Goal: Find specific page/section: Find specific page/section

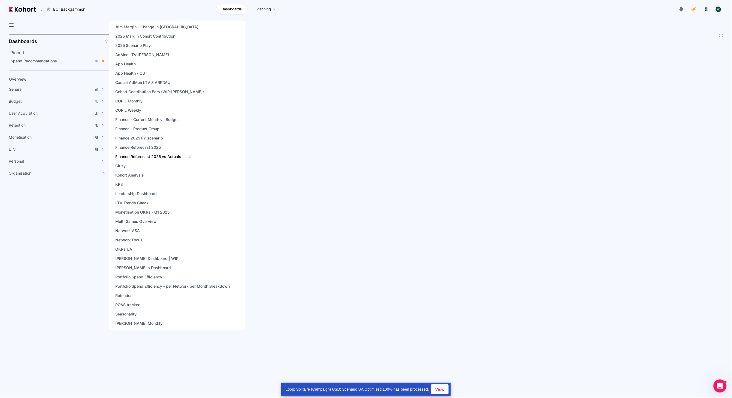
click at [155, 157] on span "Finance Reforecast 2025 vs Actuals" at bounding box center [148, 156] width 66 height 5
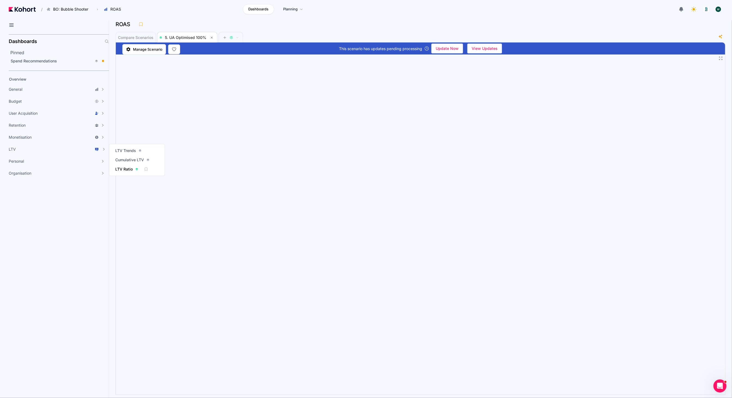
click at [126, 168] on span "LTV Ratio" at bounding box center [123, 168] width 17 height 5
